Goal: Task Accomplishment & Management: Complete application form

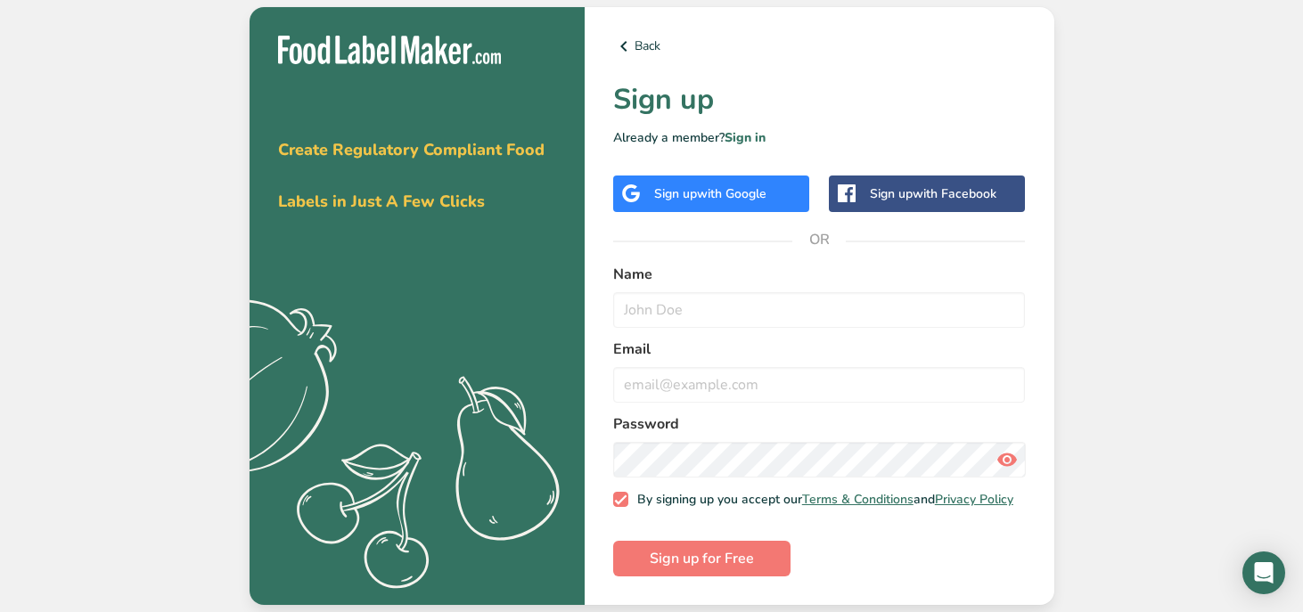
click at [720, 197] on div "Sign up with Google" at bounding box center [710, 193] width 112 height 19
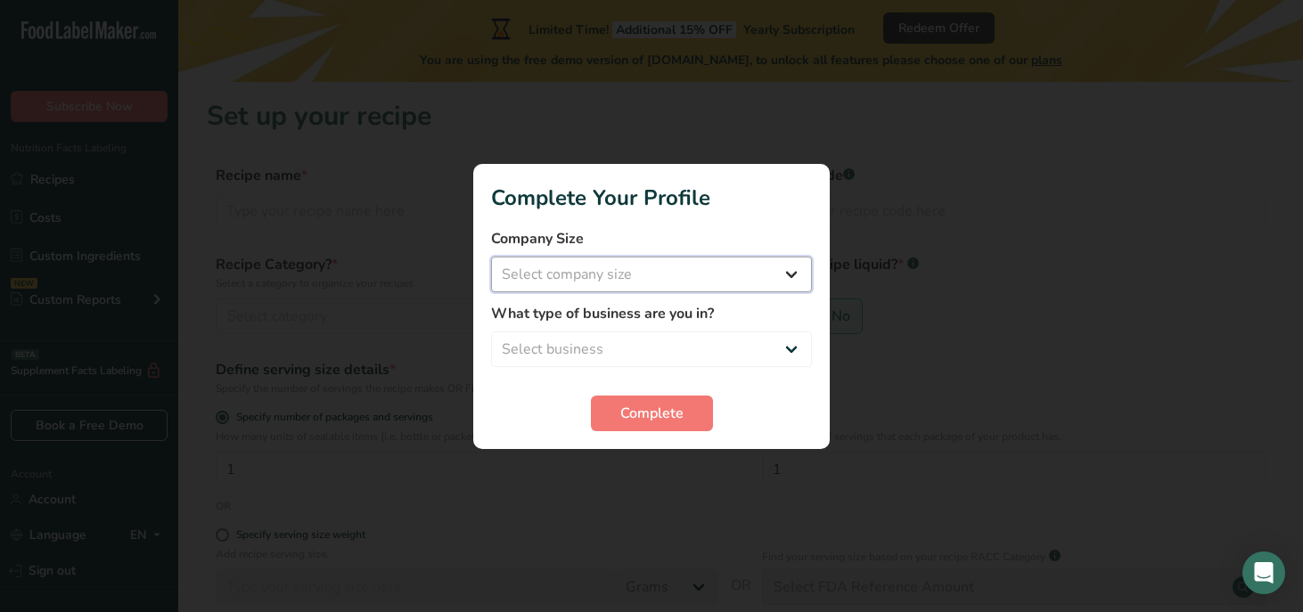
click at [641, 283] on select "Select company size Fewer than 10 Employees 10 to 50 Employees 51 to 500 Employ…" at bounding box center [651, 275] width 321 height 36
select select "1"
click at [491, 257] on select "Select company size Fewer than 10 Employees 10 to 50 Employees 51 to 500 Employ…" at bounding box center [651, 275] width 321 height 36
click at [665, 339] on select "Select business Packaged Food Manufacturer Restaurant & Cafe Bakery Meal Plans …" at bounding box center [651, 350] width 321 height 36
select select "3"
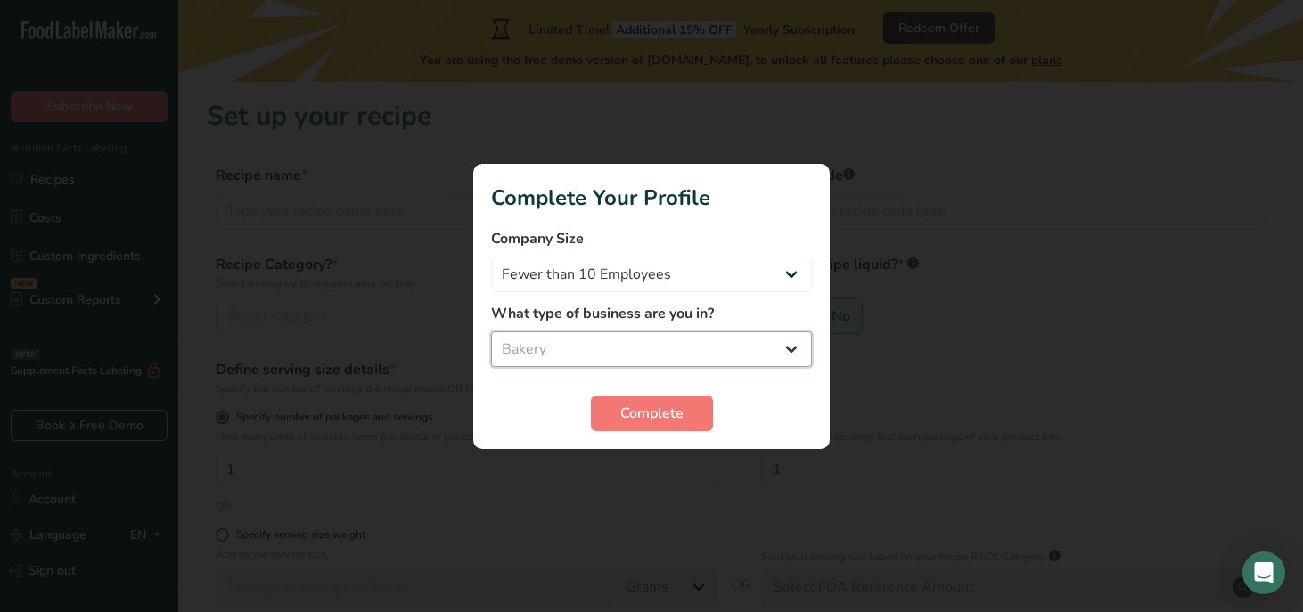
click at [491, 332] on select "Select business Packaged Food Manufacturer Restaurant & Cafe Bakery Meal Plans …" at bounding box center [651, 350] width 321 height 36
click at [681, 423] on span "Complete" at bounding box center [651, 413] width 63 height 21
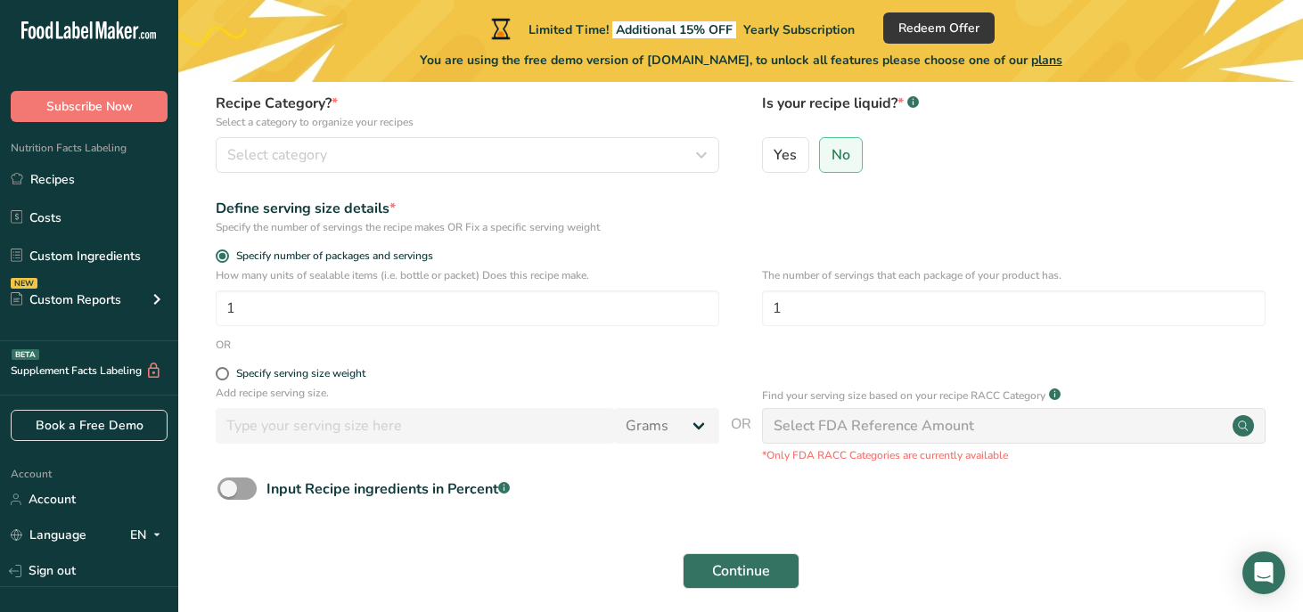
scroll to position [235, 0]
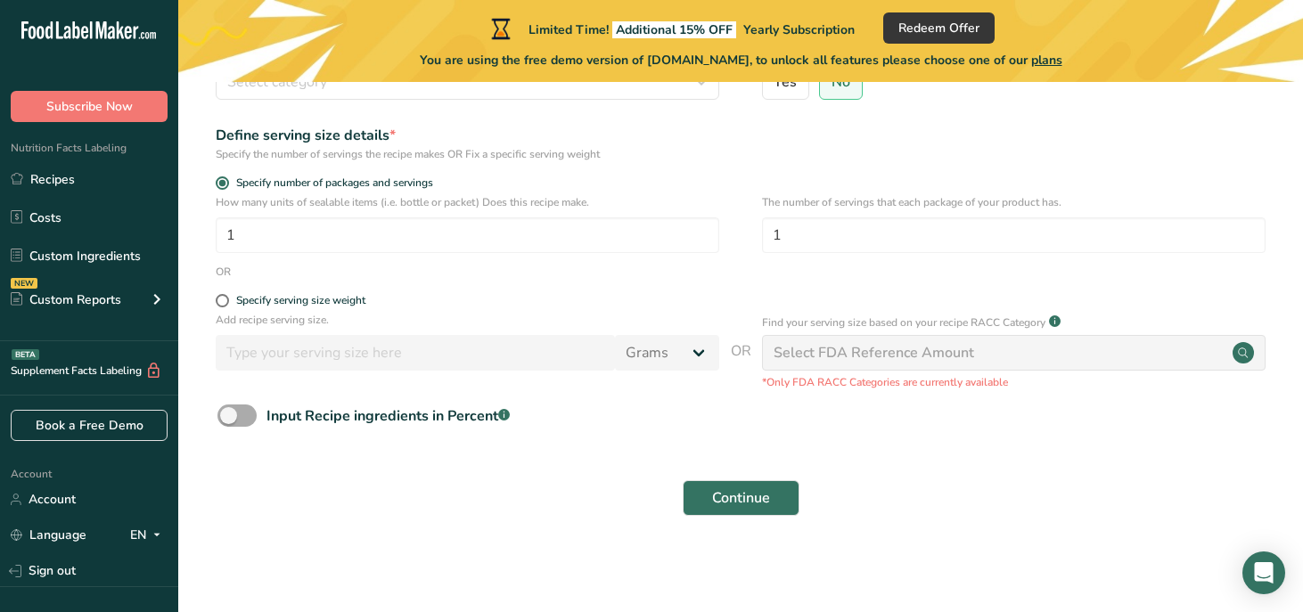
click at [242, 422] on span at bounding box center [236, 416] width 39 height 22
click at [229, 422] on input "Input Recipe ingredients in Percent .a-a{fill:#347362;}.b-a{fill:#fff;}" at bounding box center [223, 416] width 12 height 12
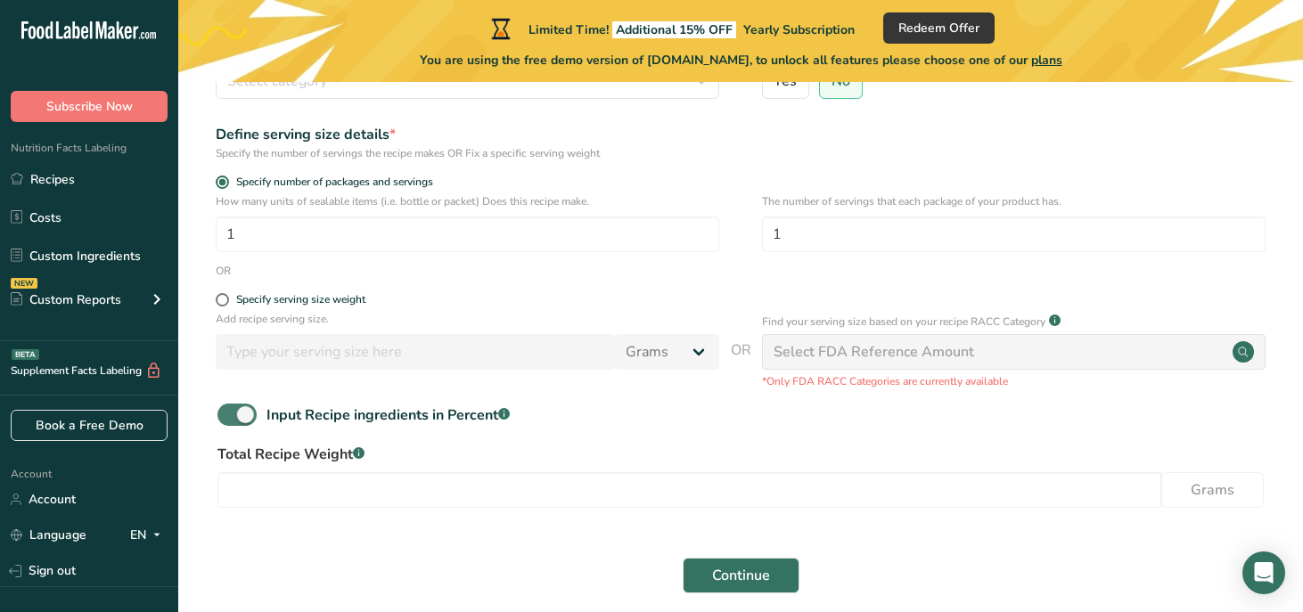
click at [242, 422] on span at bounding box center [236, 415] width 39 height 22
click at [229, 421] on input "Input Recipe ingredients in Percent .a-a{fill:#347362;}.b-a{fill:#fff;}" at bounding box center [223, 415] width 12 height 12
checkbox input "false"
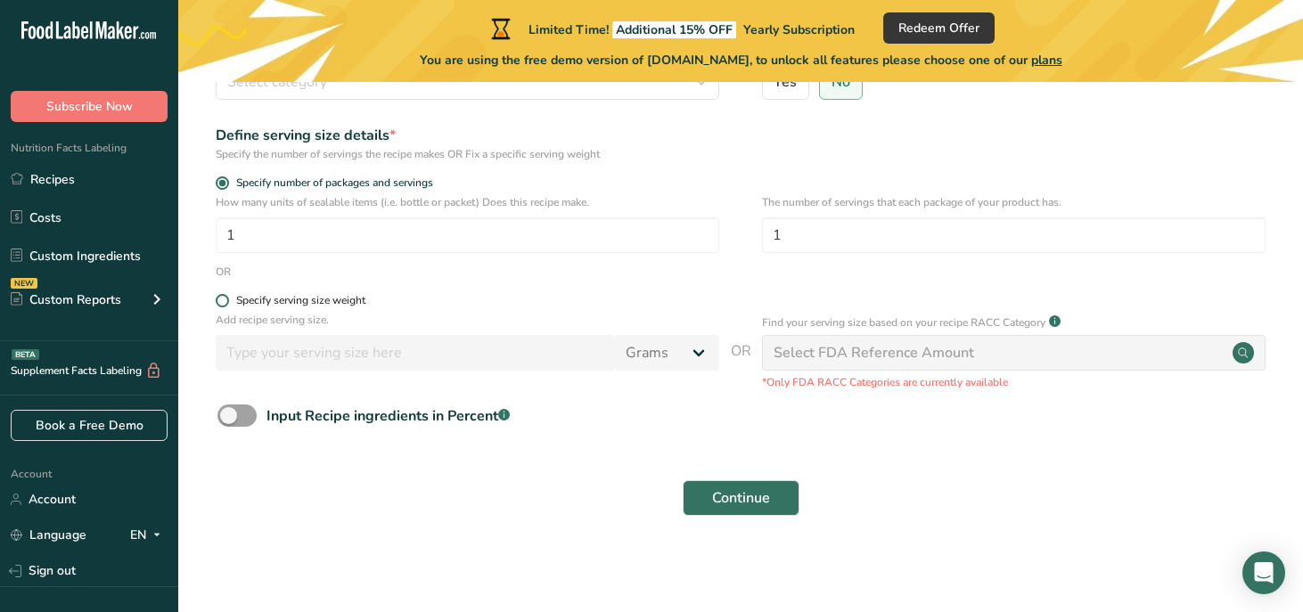
click at [239, 300] on div "Specify serving size weight" at bounding box center [300, 300] width 129 height 13
click at [227, 300] on input "Specify serving size weight" at bounding box center [222, 301] width 12 height 12
radio input "true"
radio input "false"
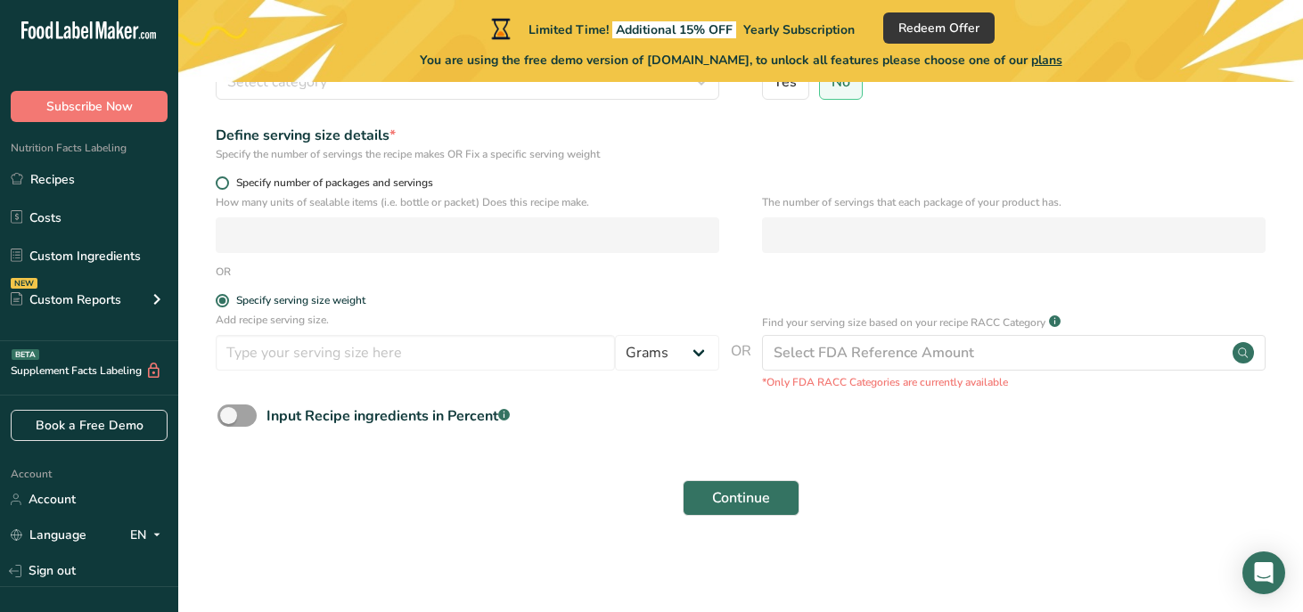
click at [312, 184] on span "Specify number of packages and servings" at bounding box center [331, 182] width 204 height 13
click at [227, 184] on input "Specify number of packages and servings" at bounding box center [222, 183] width 12 height 12
radio input "true"
radio input "false"
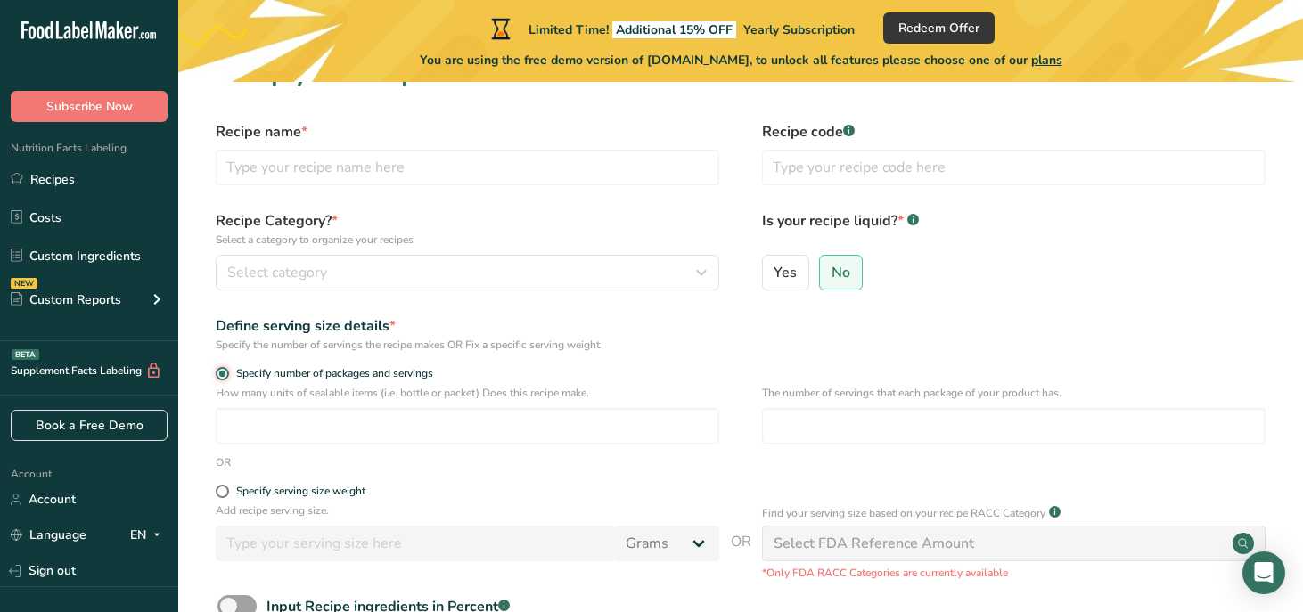
scroll to position [0, 0]
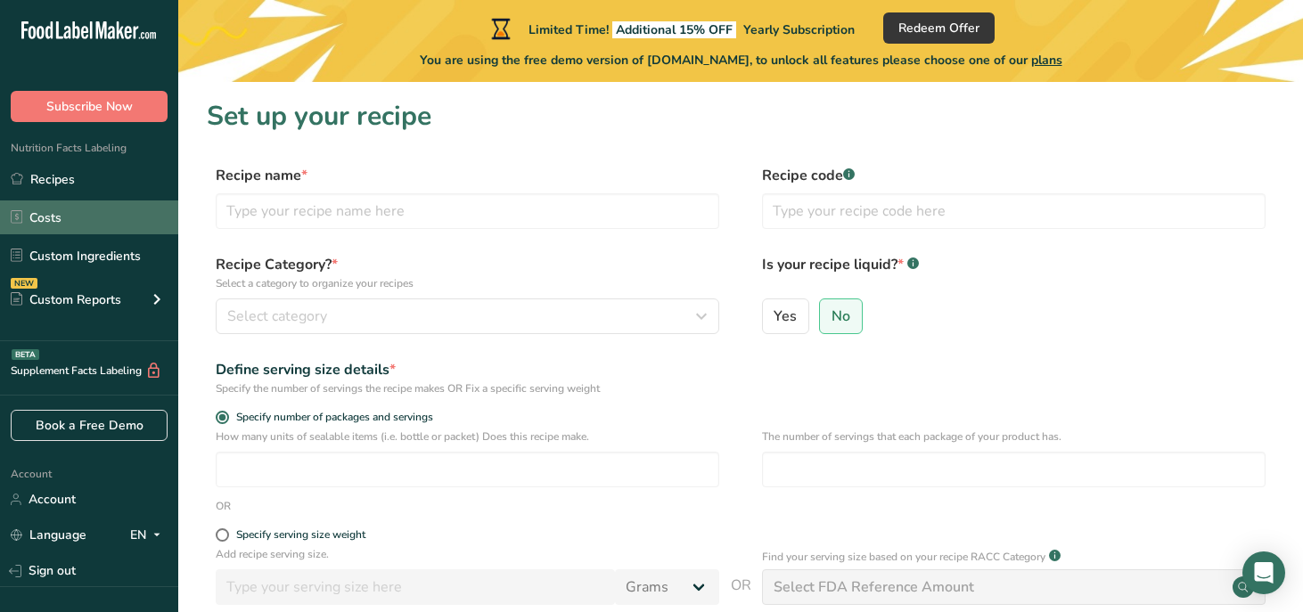
click at [69, 216] on link "Costs" at bounding box center [89, 218] width 178 height 34
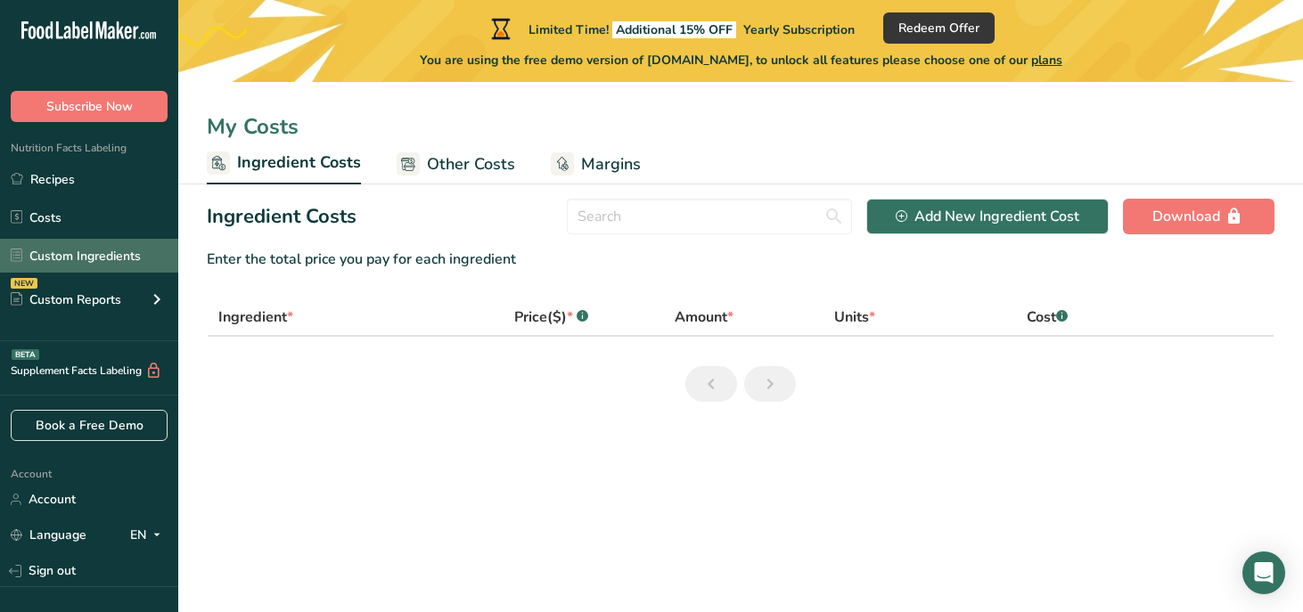
click at [95, 257] on link "Custom Ingredients" at bounding box center [89, 256] width 178 height 34
